Goal: Task Accomplishment & Management: Complete application form

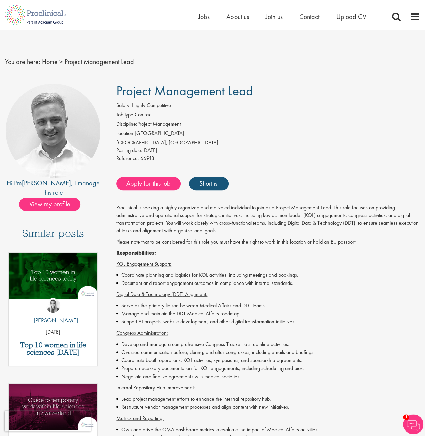
drag, startPoint x: 130, startPoint y: 111, endPoint x: 161, endPoint y: 113, distance: 31.4
click at [161, 113] on div "Salary: Highly Competitive Job type: Contract Discipline: Project Management Lo…" at bounding box center [268, 133] width 314 height 62
drag, startPoint x: 180, startPoint y: 125, endPoint x: 140, endPoint y: 148, distance: 45.8
click at [140, 148] on div "Salary: Highly Competitive Job type: Contract Discipline: Project Management Lo…" at bounding box center [268, 133] width 314 height 62
click at [159, 152] on div "Posting date: 09 Sep 2025" at bounding box center [268, 151] width 304 height 8
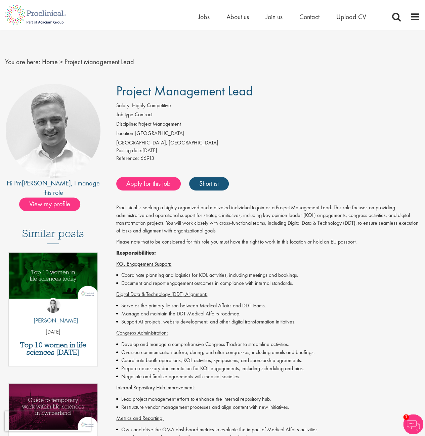
drag, startPoint x: 174, startPoint y: 151, endPoint x: 131, endPoint y: 114, distance: 57.2
click at [131, 114] on div "Salary: Highly Competitive Job type: Contract Discipline: Project Management Lo…" at bounding box center [268, 133] width 314 height 62
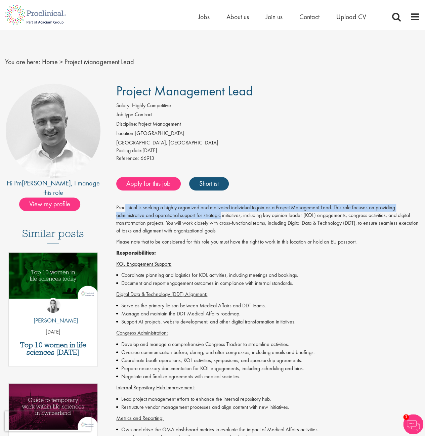
drag, startPoint x: 125, startPoint y: 207, endPoint x: 222, endPoint y: 214, distance: 97.0
click at [222, 214] on p "Proclinical is seeking a highly organized and motivated individual to join as a…" at bounding box center [268, 219] width 304 height 31
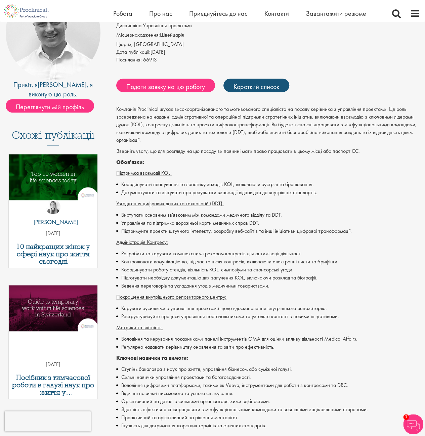
scroll to position [101, 0]
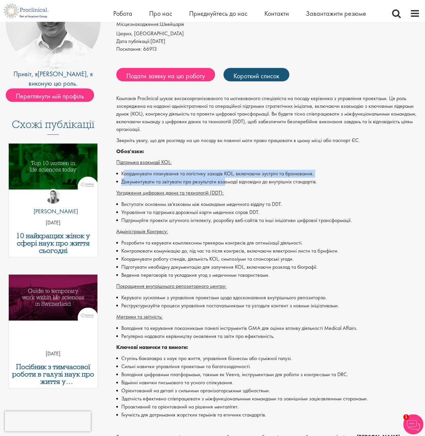
drag, startPoint x: 124, startPoint y: 175, endPoint x: 223, endPoint y: 179, distance: 99.5
click at [223, 179] on ul "Координувати планування та логістику заходів KOL, включаючи зустрічі та бронюва…" at bounding box center [268, 178] width 304 height 16
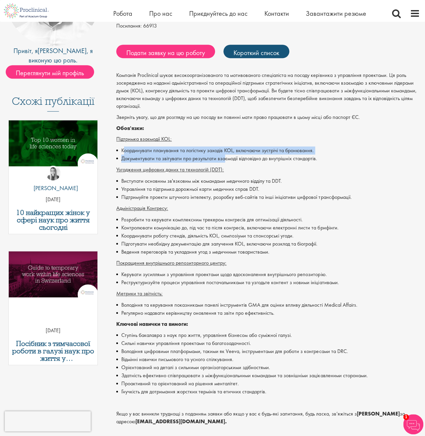
scroll to position [134, 0]
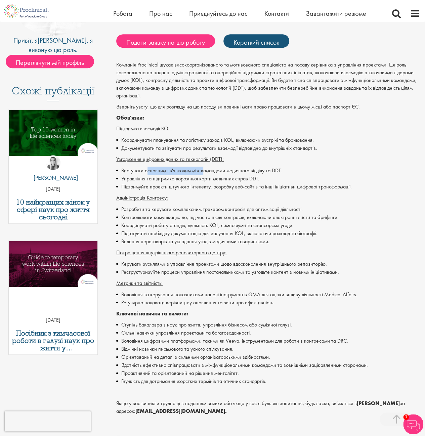
drag, startPoint x: 147, startPoint y: 174, endPoint x: 202, endPoint y: 171, distance: 55.5
click at [202, 171] on li "Виступати основним зв'язковим між командами медичного відділу та DDT." at bounding box center [268, 171] width 304 height 8
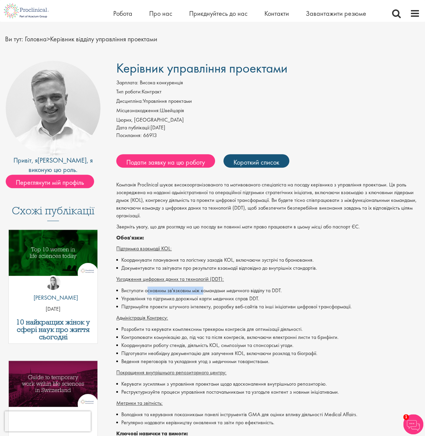
scroll to position [0, 0]
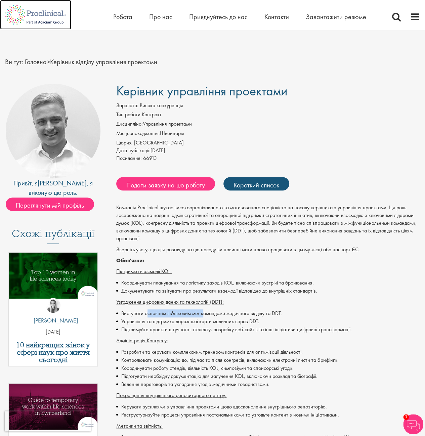
click at [49, 14] on img at bounding box center [35, 15] width 71 height 30
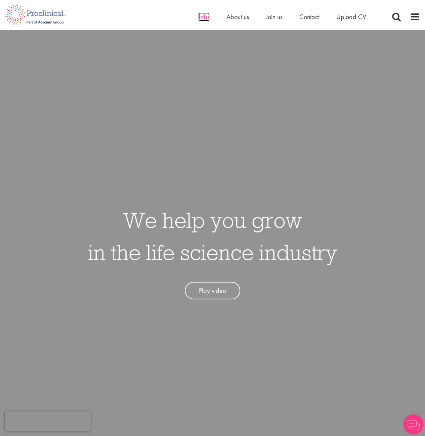
click at [202, 16] on span "Jobs" at bounding box center [203, 16] width 11 height 9
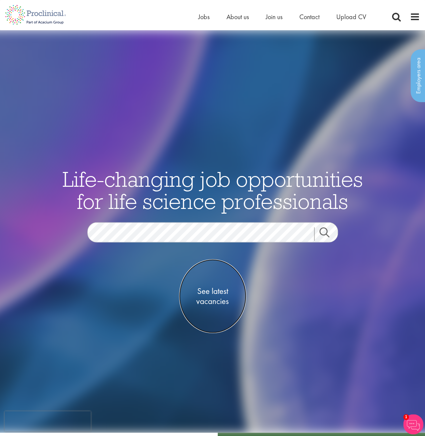
click at [195, 291] on span "See latest vacancies" at bounding box center [212, 296] width 67 height 20
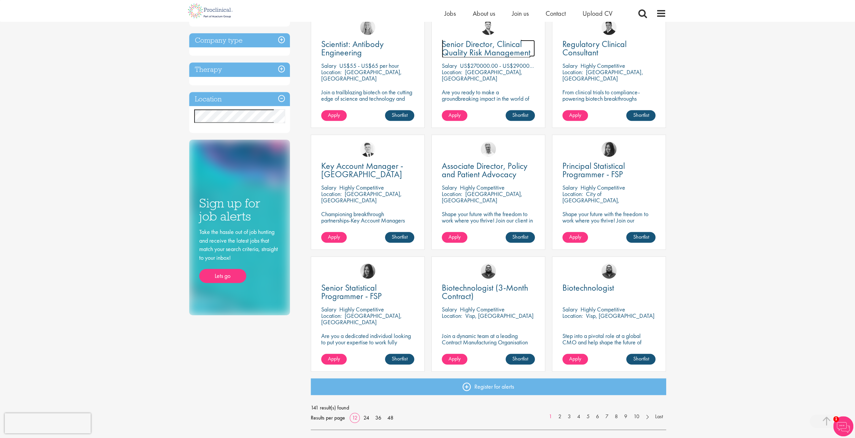
scroll to position [328, 0]
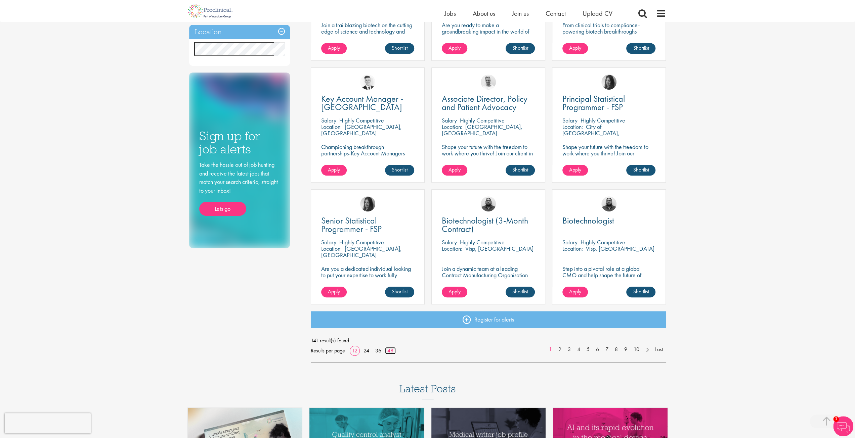
click at [390, 350] on link "48" at bounding box center [390, 350] width 11 height 7
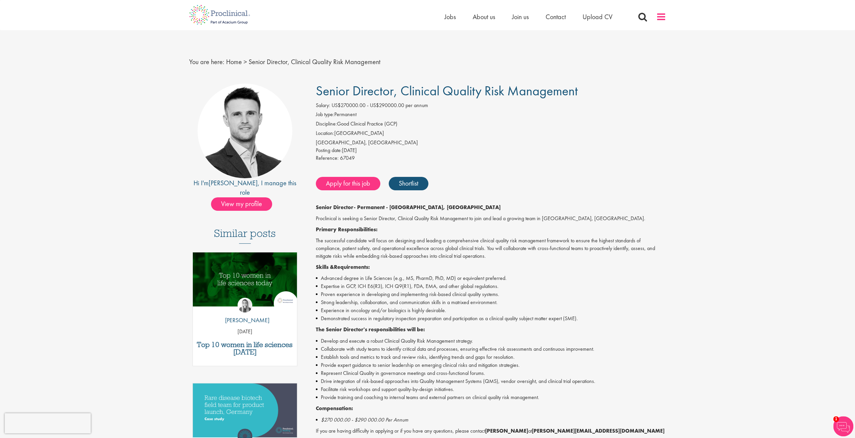
drag, startPoint x: 665, startPoint y: 20, endPoint x: 661, endPoint y: 19, distance: 4.4
click at [425, 19] on span at bounding box center [661, 17] width 10 height 10
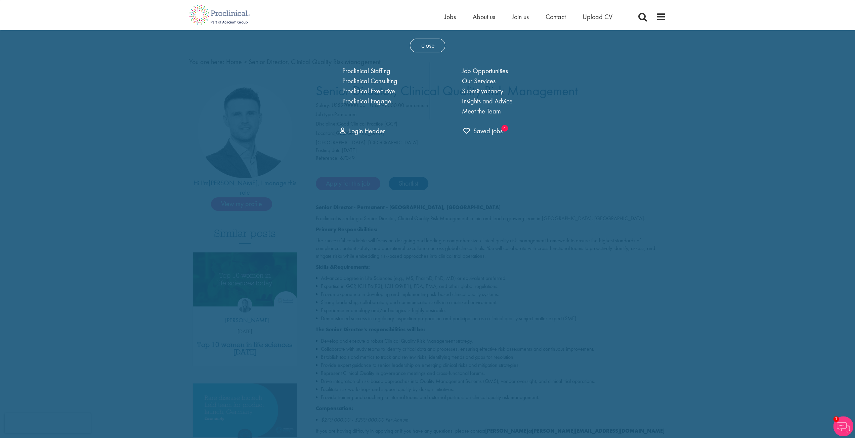
click at [367, 42] on div "close Home Jobs About us Join us Contact Upload CV Proclinical Staffing Proclin…" at bounding box center [427, 85] width 249 height 111
click at [425, 43] on span "close" at bounding box center [427, 46] width 35 height 14
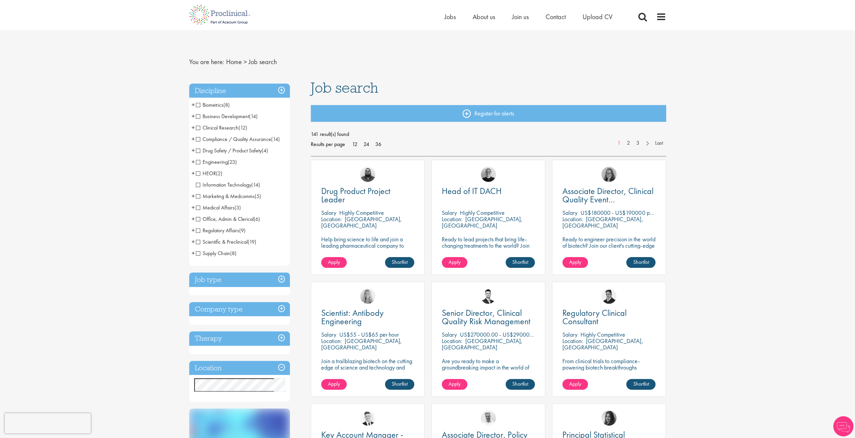
click at [198, 116] on span "Business Development" at bounding box center [222, 116] width 53 height 7
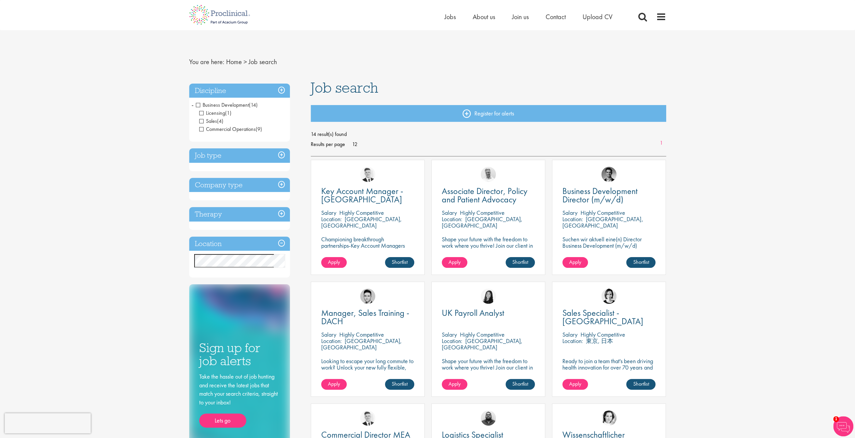
click at [198, 104] on span "Business Development" at bounding box center [222, 104] width 53 height 7
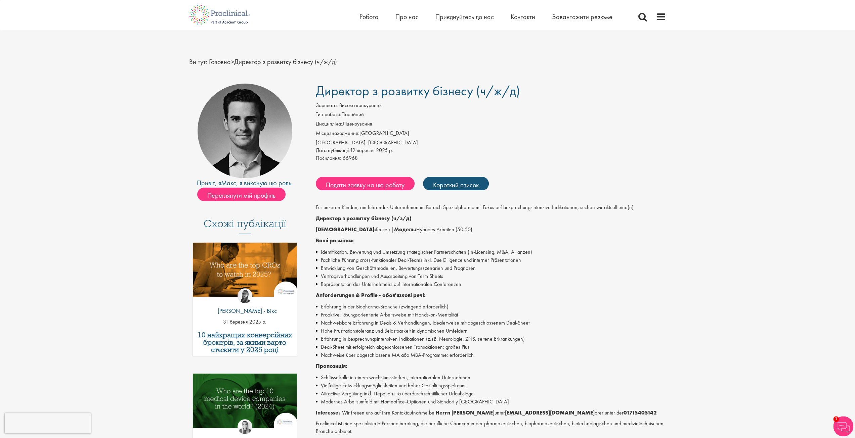
click at [464, 288] on li "Repräsentation des Unternehmens auf internationalen Conferenzen" at bounding box center [491, 285] width 350 height 8
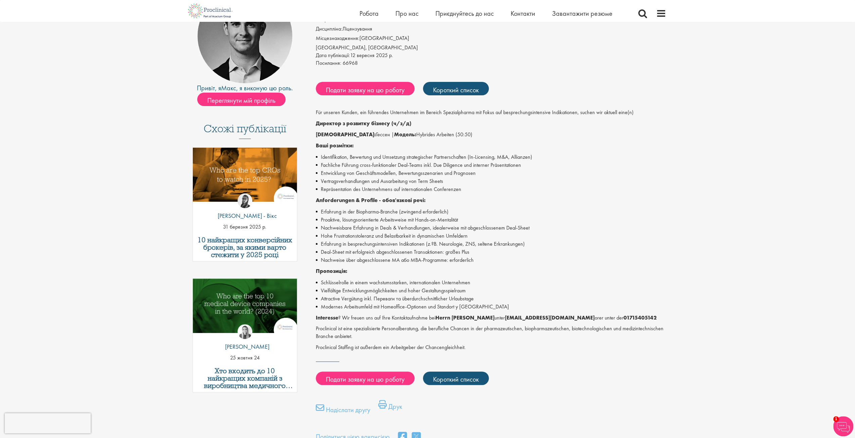
scroll to position [67, 0]
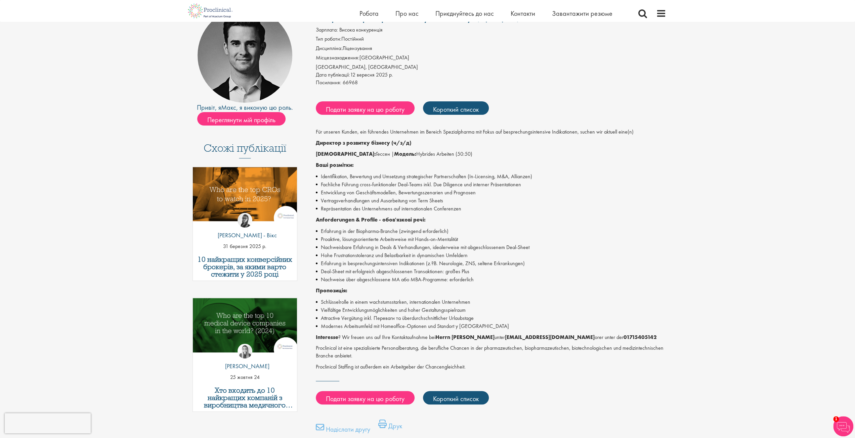
click at [375, 199] on font "Vertragsverhandlungen und Ausarbeitung von Term Sheets" at bounding box center [382, 200] width 122 height 7
drag, startPoint x: 505, startPoint y: 331, endPoint x: 500, endPoint y: 331, distance: 4.7
click at [502, 331] on div "Für unseren Kunden, ein führendes Unternehmen im Bereich Spezialpharma mit Foku…" at bounding box center [491, 249] width 350 height 243
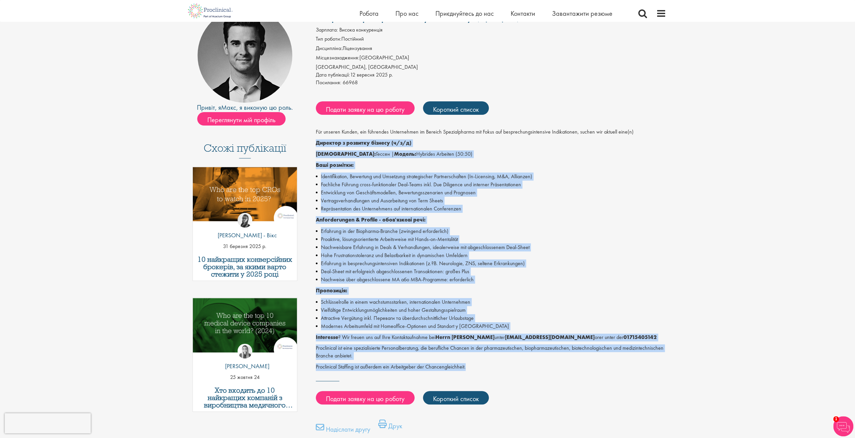
drag, startPoint x: 475, startPoint y: 370, endPoint x: 311, endPoint y: 144, distance: 279.0
click at [311, 144] on div "Директор з розвитку бізнесу (ч/ж/д) Зарплата: Висока конкуренція Тип роботи: По…" at bounding box center [488, 235] width 365 height 455
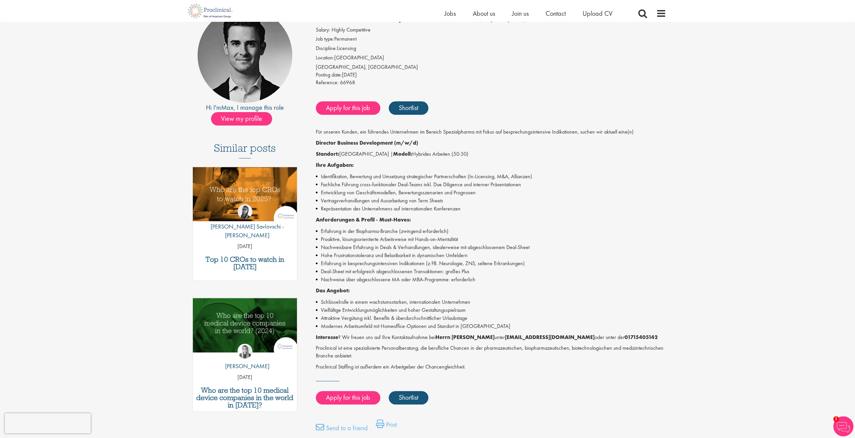
click at [315, 145] on div "Business Development Director (m/w/d) Salary: Highly Competitive Job type: Perm…" at bounding box center [488, 235] width 365 height 455
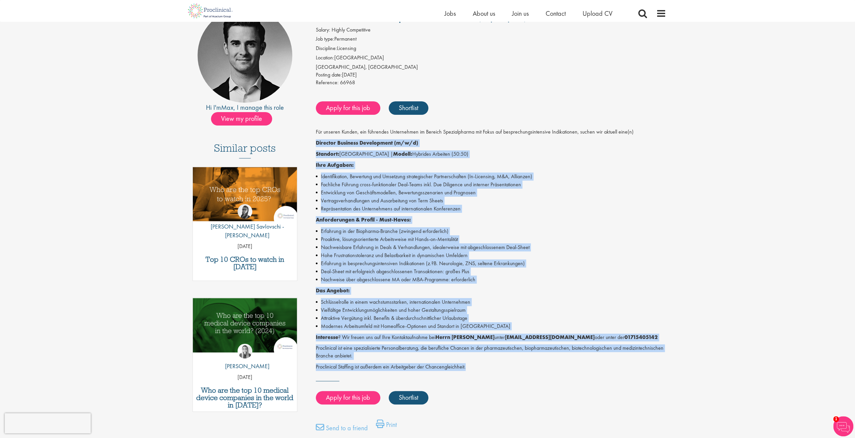
drag, startPoint x: 315, startPoint y: 141, endPoint x: 558, endPoint y: 367, distance: 332.0
click at [558, 367] on div "Für unseren Kunden, ein führendes Unternehmen im Bereich Spezialpharma mit Foku…" at bounding box center [491, 249] width 350 height 243
copy div "Director Business Development (m/w/d) Standort: Hessen | Modell: Hybrides Arbei…"
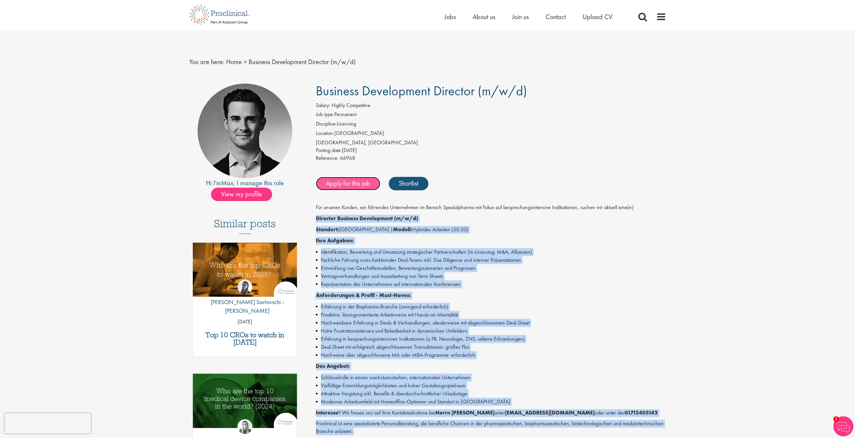
click at [365, 181] on link "Apply for this job" at bounding box center [348, 183] width 64 height 13
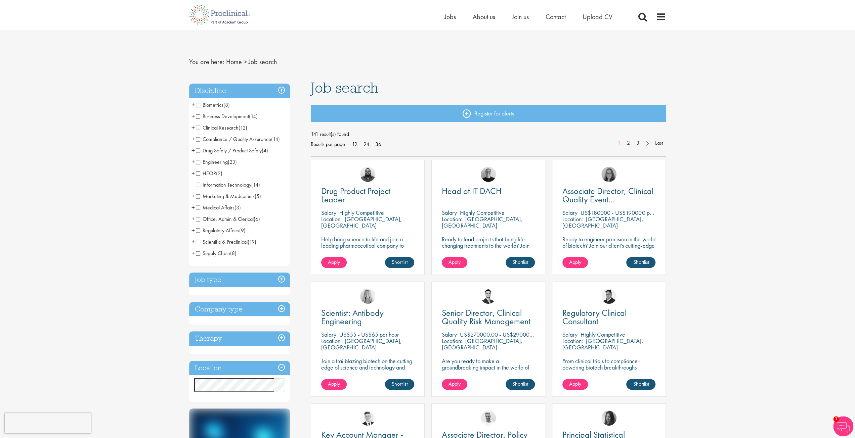
click at [205, 278] on h3 "Job type" at bounding box center [239, 280] width 101 height 14
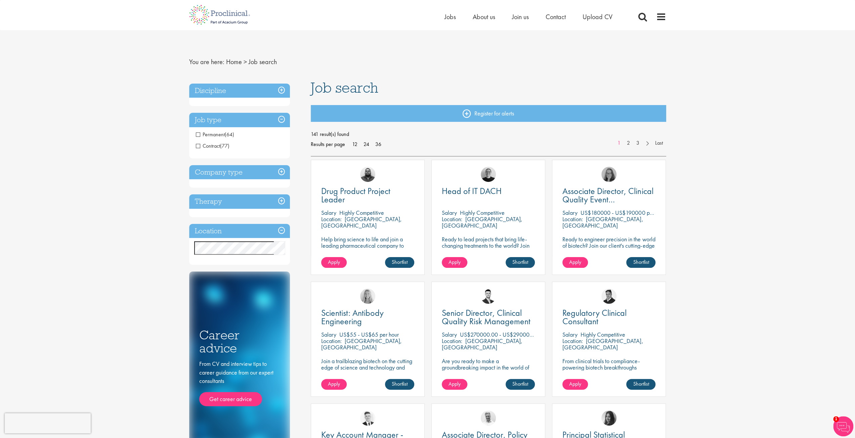
click at [222, 119] on h3 "Job type" at bounding box center [239, 120] width 101 height 14
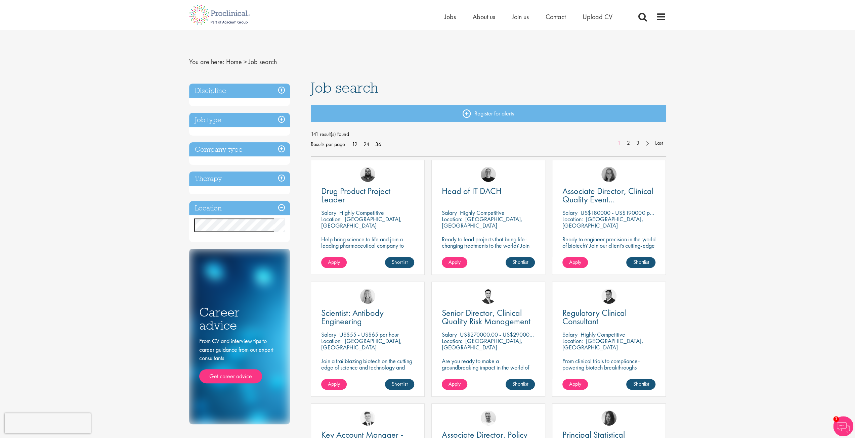
click at [215, 152] on h3 "Company type" at bounding box center [239, 149] width 101 height 14
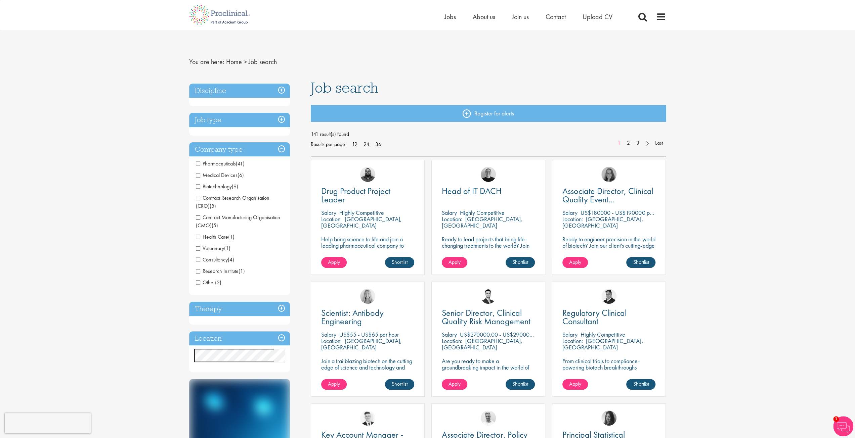
click at [200, 250] on span "Veterinary" at bounding box center [210, 248] width 28 height 7
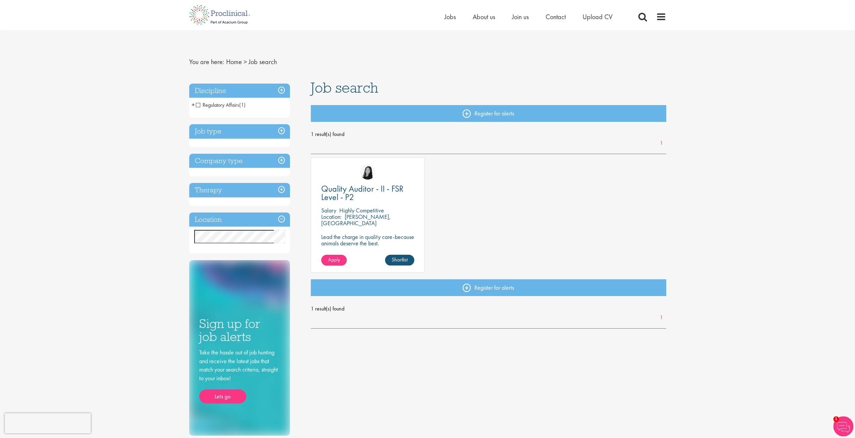
click at [216, 157] on h3 "Company type" at bounding box center [239, 161] width 101 height 14
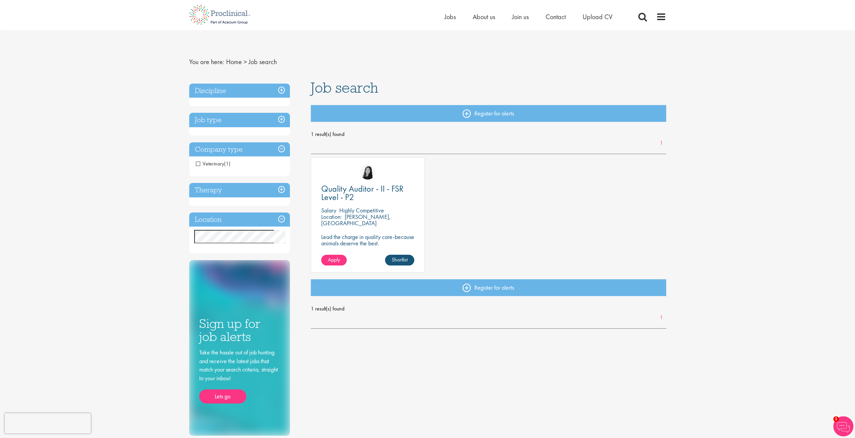
click at [199, 165] on span "Veterinary" at bounding box center [210, 163] width 28 height 7
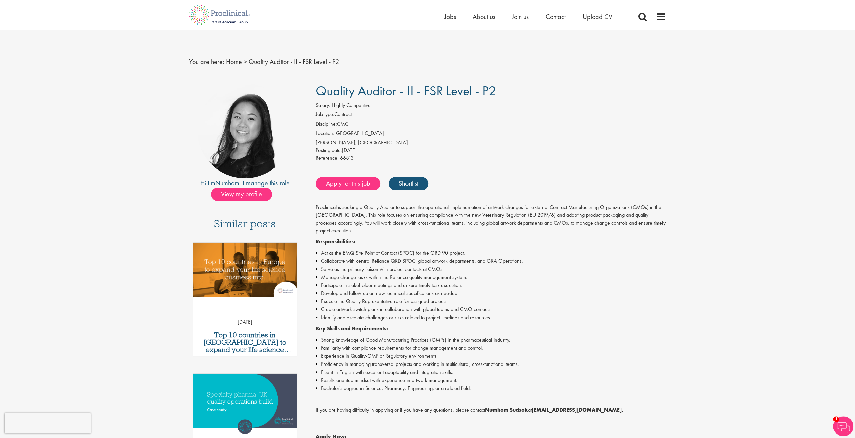
scroll to position [34, 0]
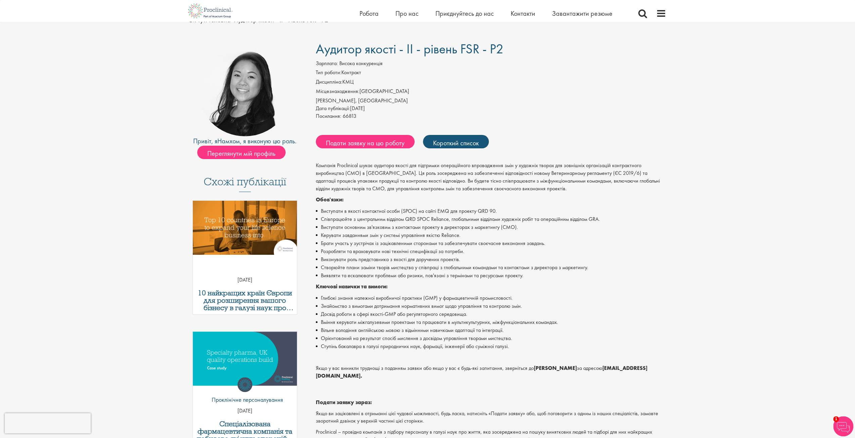
drag, startPoint x: 529, startPoint y: 174, endPoint x: 447, endPoint y: 177, distance: 82.0
click at [447, 177] on p "Компанія Proclinical шукає аудитора якості для підтримки операційного впровадже…" at bounding box center [491, 177] width 350 height 31
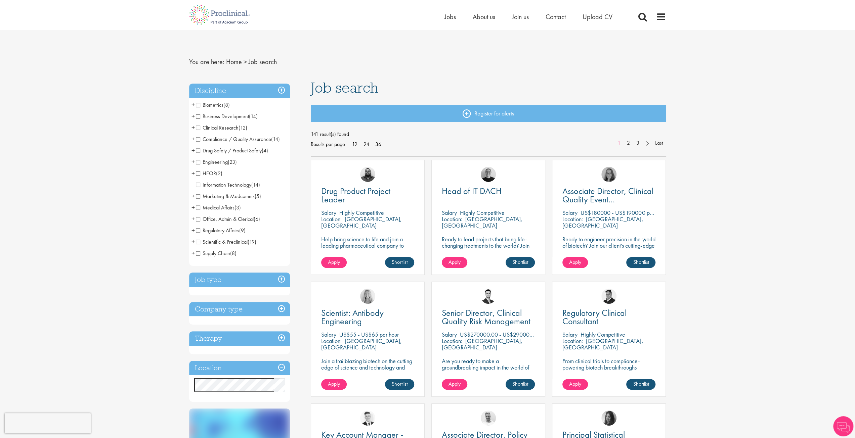
click at [249, 312] on h3 "Company type" at bounding box center [239, 309] width 101 height 14
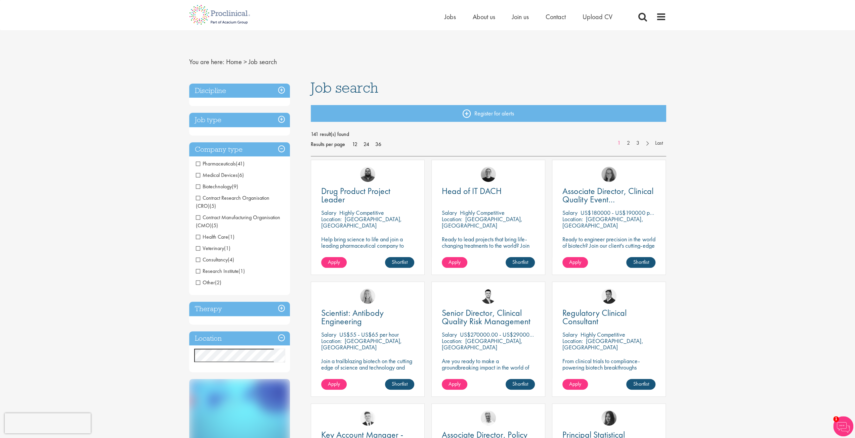
click at [200, 285] on span "Other" at bounding box center [205, 282] width 19 height 7
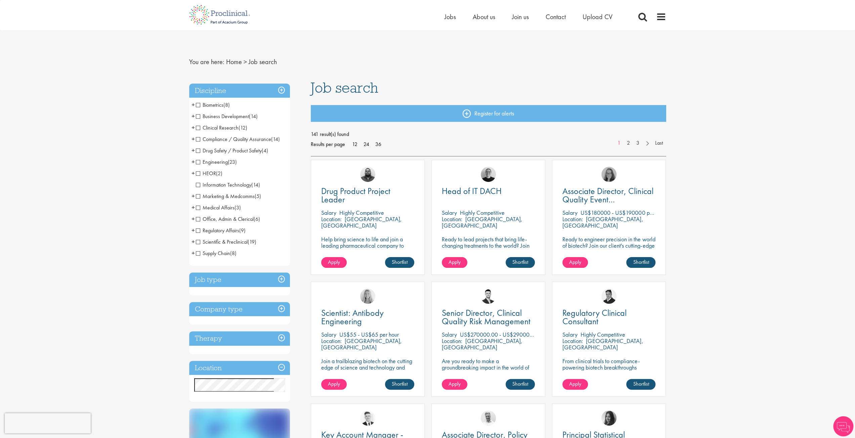
click at [228, 315] on h3 "Company type" at bounding box center [239, 309] width 101 height 14
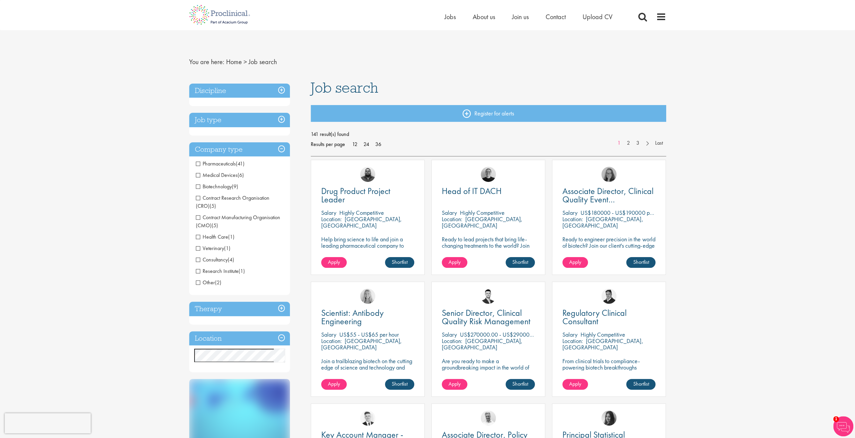
click at [215, 217] on span "Contract Manufacturing Organisation (CMO)" at bounding box center [238, 221] width 84 height 15
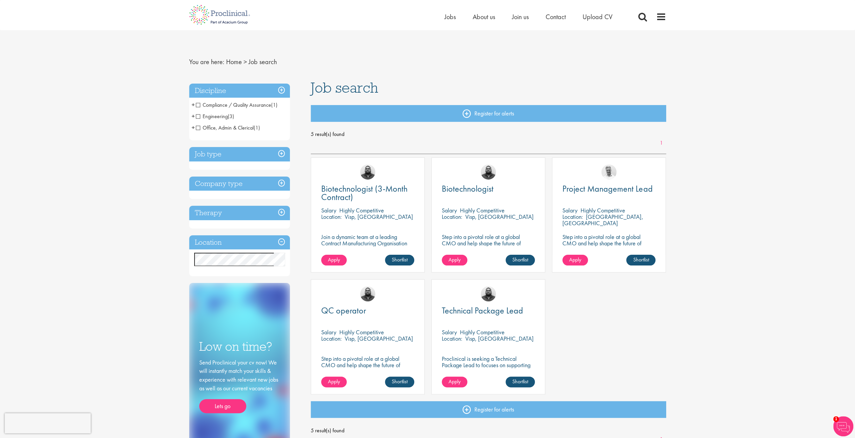
click at [260, 192] on div "Company type Contract Manufacturing Organisation (CMO) (5)" at bounding box center [239, 188] width 101 height 23
click at [222, 182] on h3 "Company type" at bounding box center [239, 184] width 101 height 14
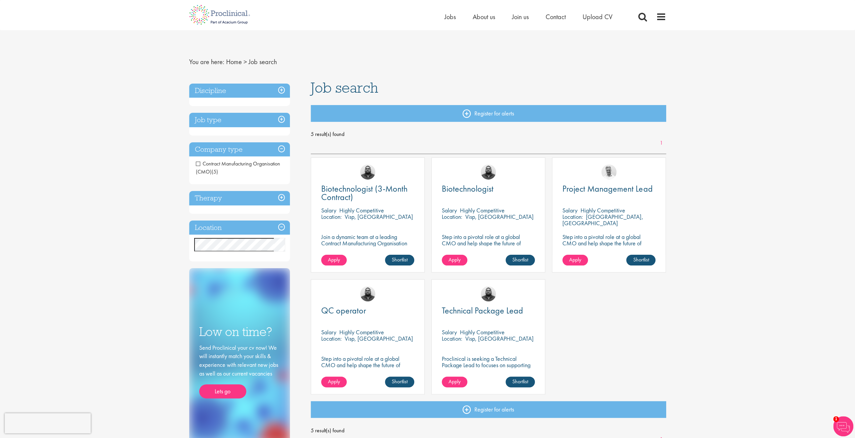
click at [200, 164] on span "Contract Manufacturing Organisation (CMO)" at bounding box center [238, 167] width 84 height 15
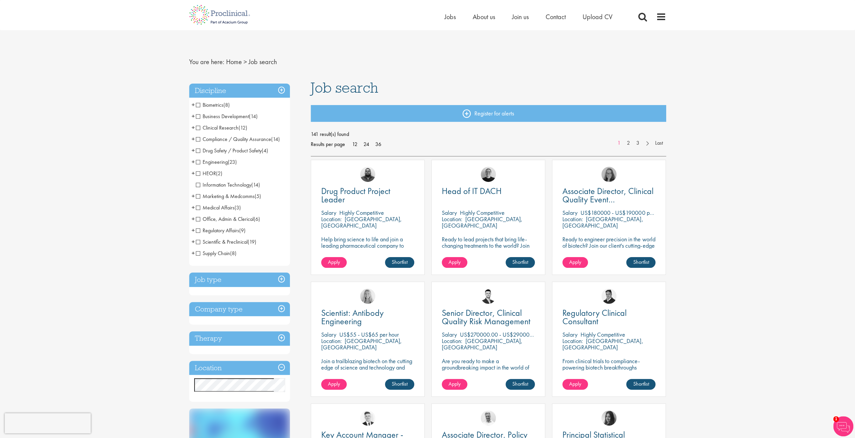
click at [199, 231] on span "Regulatory Affairs" at bounding box center [217, 230] width 43 height 7
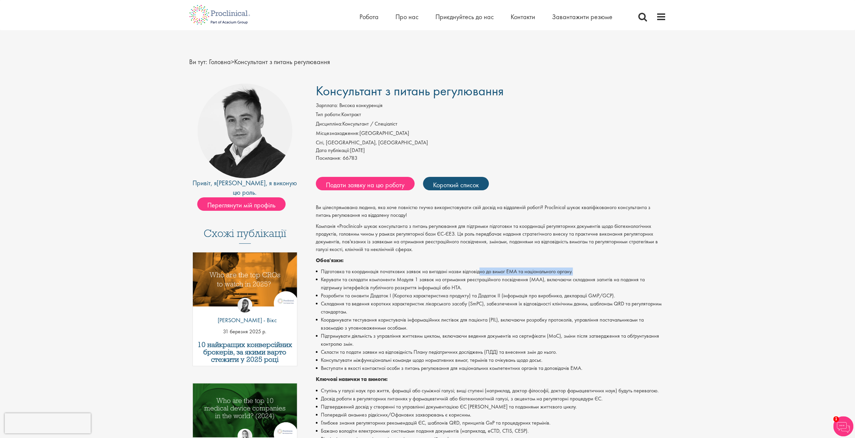
drag, startPoint x: 583, startPoint y: 267, endPoint x: 590, endPoint y: 266, distance: 7.7
click at [590, 266] on div "Ви цілеспрямована людина, яка хоче повністю гнучко використовувати свій досвід …" at bounding box center [491, 369] width 350 height 331
click at [373, 279] on font "Керувати та складати компоненти Модуля 1 заявок на отримання реєстраційного пос…" at bounding box center [483, 283] width 324 height 15
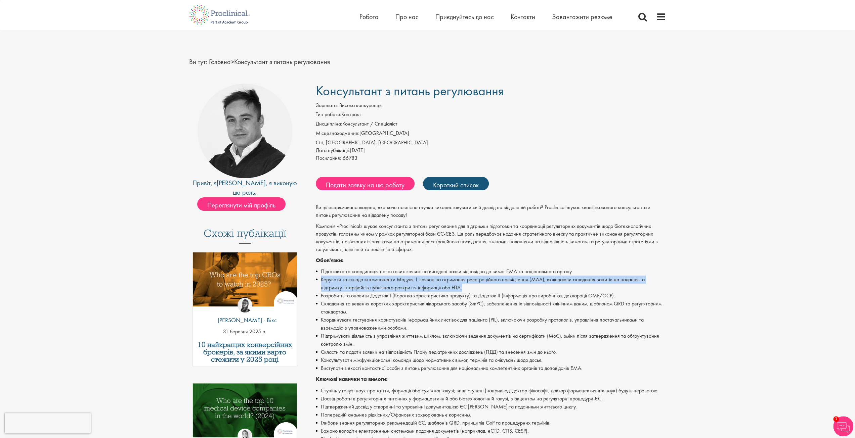
click at [373, 279] on font "Керувати та складати компоненти Модуля 1 заявок на отримання реєстраційного пос…" at bounding box center [483, 283] width 324 height 15
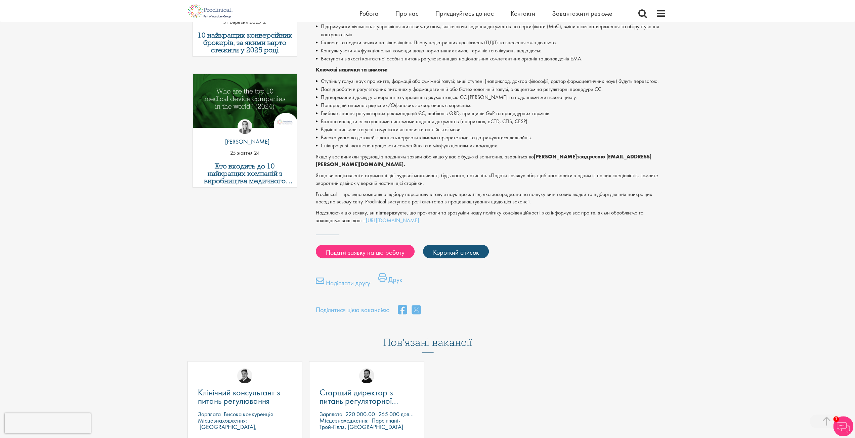
scroll to position [302, 0]
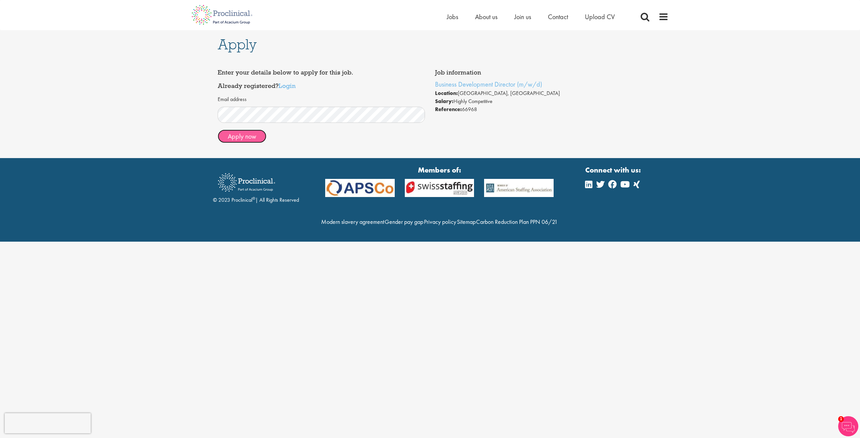
click at [235, 137] on button "Apply now" at bounding box center [242, 136] width 49 height 13
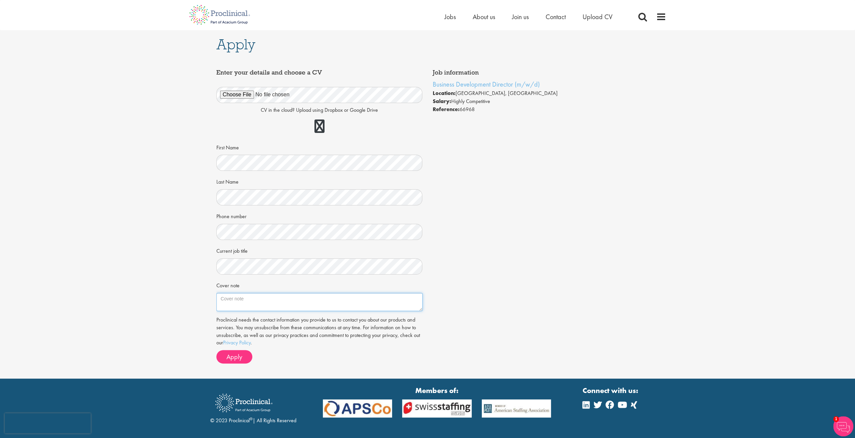
click at [251, 304] on textarea "Cover note" at bounding box center [319, 302] width 206 height 18
click at [243, 300] on textarea "Cover note" at bounding box center [319, 302] width 206 height 18
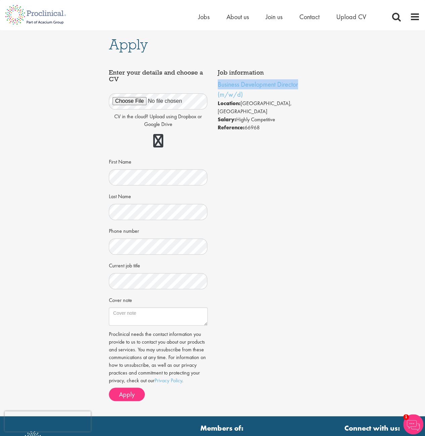
drag, startPoint x: 304, startPoint y: 83, endPoint x: 213, endPoint y: 89, distance: 90.5
click at [213, 89] on div "Job information Business Development Director (m/w/d) Location: [GEOGRAPHIC_DAT…" at bounding box center [267, 100] width 109 height 69
copy link "Business Development Director"
click at [308, 92] on li "Business Development Director (m/w/d)" at bounding box center [267, 89] width 99 height 20
drag, startPoint x: 301, startPoint y: 82, endPoint x: 217, endPoint y: 81, distance: 84.3
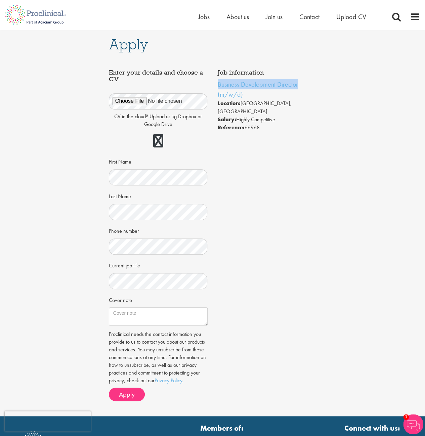
click at [217, 81] on div "Job information Business Development Director (m/w/d) Location: [GEOGRAPHIC_DAT…" at bounding box center [267, 100] width 109 height 69
copy link "Business Development Director"
click at [332, 148] on div "Apply Job information Business Development Director (m/w/d) Location: [GEOGRAPH…" at bounding box center [212, 223] width 435 height 386
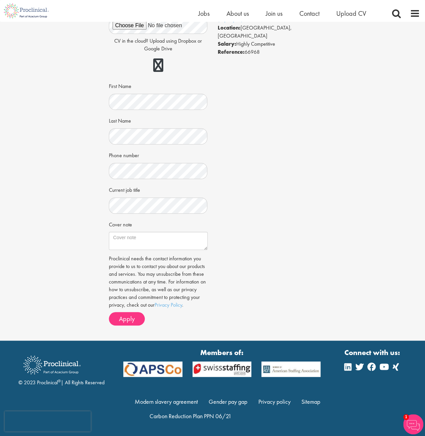
scroll to position [67, 0]
click at [160, 240] on textarea "Cover note" at bounding box center [158, 241] width 99 height 18
paste textarea "My name [PERSON_NAME] I am writing to express my strong interest in the positio…"
drag, startPoint x: 180, startPoint y: 240, endPoint x: 91, endPoint y: 202, distance: 97.4
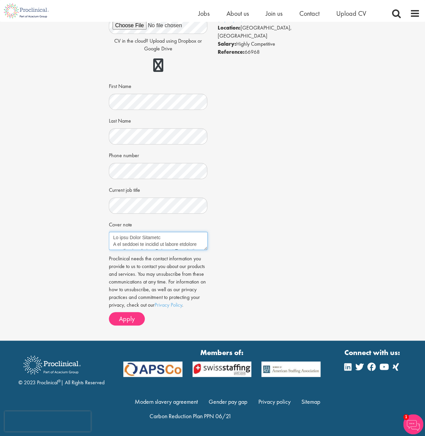
click at [91, 202] on div "Apply Job information Business Development Director (m/w/d) Location: [GEOGRAPH…" at bounding box center [212, 148] width 435 height 386
click at [148, 242] on textarea "Cover note" at bounding box center [158, 241] width 99 height 18
type textarea "My name [PERSON_NAME] I am writing to express my strong interest in the positio…"
click at [325, 228] on div "Apply Job information Business Development Director (m/w/d) Location: [GEOGRAPH…" at bounding box center [212, 148] width 435 height 386
click at [119, 318] on span "Apply" at bounding box center [127, 318] width 16 height 9
